Goal: Check status: Check status

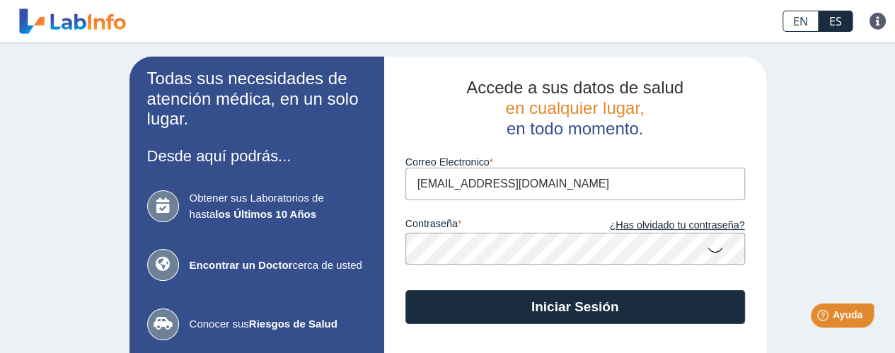
type input "[EMAIL_ADDRESS][DOMAIN_NAME]"
click at [405, 290] on button "Iniciar Sesión" at bounding box center [574, 307] width 339 height 34
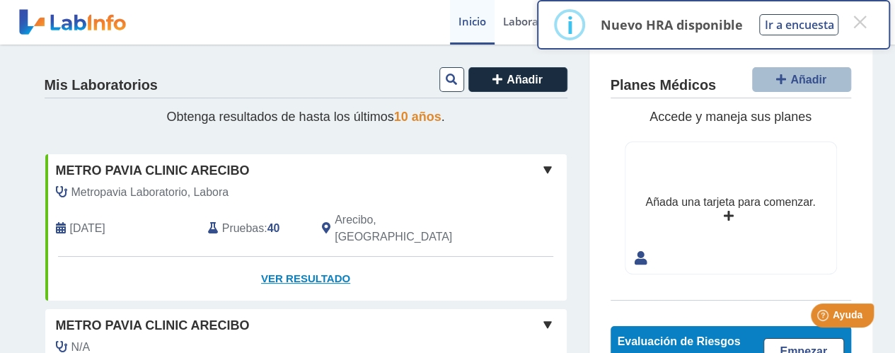
click at [296, 260] on link "Ver Resultado" at bounding box center [305, 279] width 521 height 45
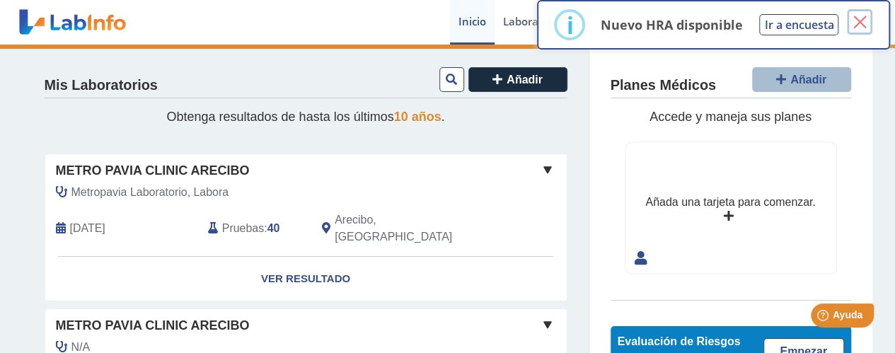
click at [860, 21] on button "×" at bounding box center [858, 21] width 25 height 25
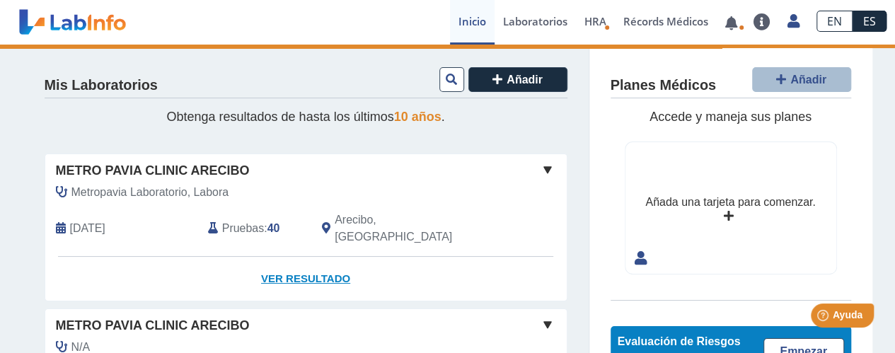
click at [286, 260] on link "Ver Resultado" at bounding box center [305, 279] width 521 height 45
click at [292, 257] on link "Ver Resultado" at bounding box center [305, 279] width 521 height 45
